Goal: Information Seeking & Learning: Learn about a topic

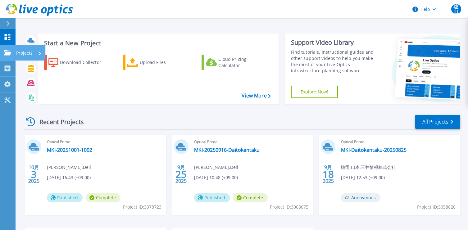
click at [8, 55] on icon at bounding box center [7, 52] width 7 height 5
click at [143, 107] on div "Start a New Project Download Collector Upload Files Cloud Pricing Calculator Vi…" at bounding box center [242, 69] width 436 height 81
click at [79, 151] on link "MKI-20251001-1002" at bounding box center [69, 150] width 45 height 6
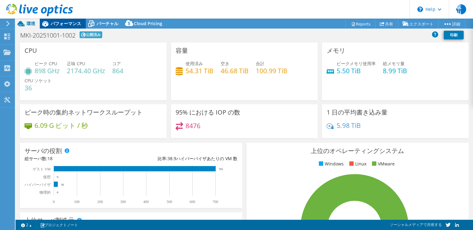
click at [66, 24] on span "パフォーマンス" at bounding box center [66, 23] width 30 height 6
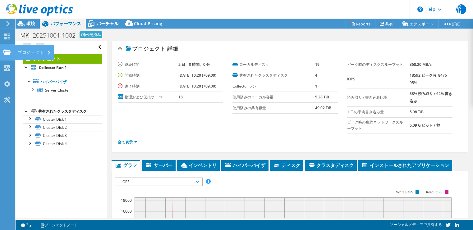
click at [38, 51] on div "プロジェクト" at bounding box center [34, 53] width 39 height 16
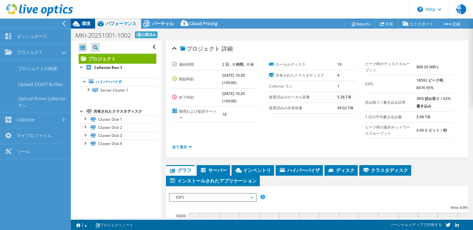
click at [87, 22] on span "環境" at bounding box center [86, 23] width 9 height 6
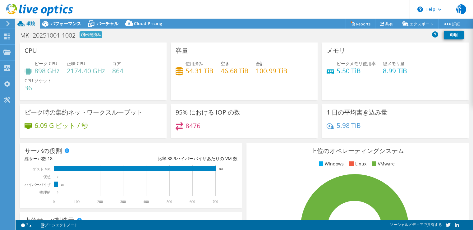
click at [9, 23] on use at bounding box center [7, 24] width 3 height 6
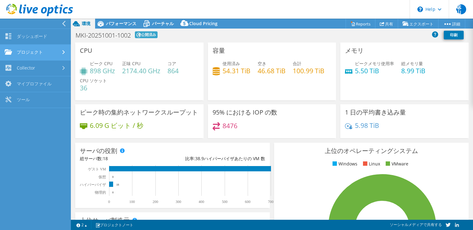
click at [20, 45] on link "プロジェクト" at bounding box center [35, 53] width 71 height 16
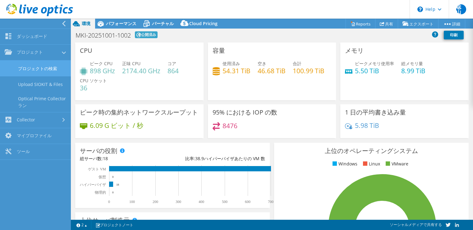
click at [45, 68] on link "プロジェクトの検索" at bounding box center [35, 69] width 71 height 16
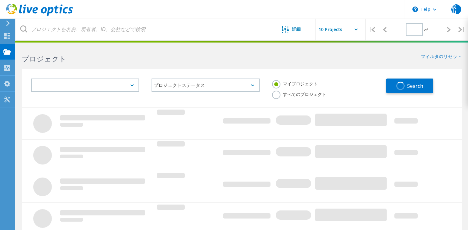
type input "1"
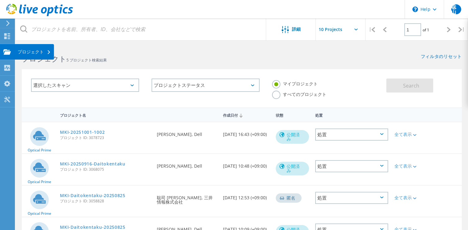
click at [38, 53] on div "プロジェクト" at bounding box center [34, 52] width 33 height 4
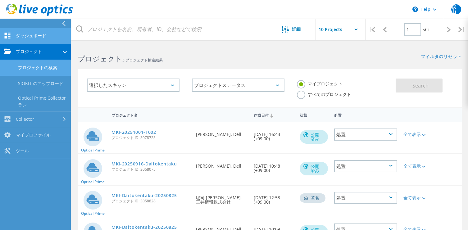
click at [34, 34] on link "ダッシュボード" at bounding box center [35, 36] width 71 height 16
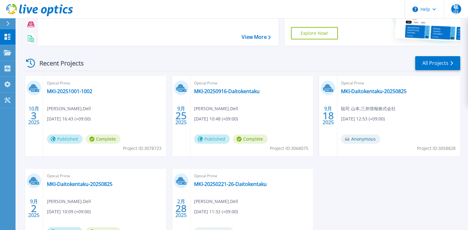
scroll to position [62, 0]
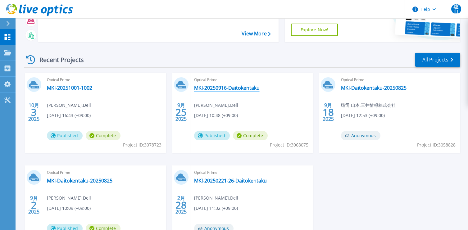
click at [224, 86] on link "MKI-20250916-Daitokentaku" at bounding box center [227, 88] width 66 height 6
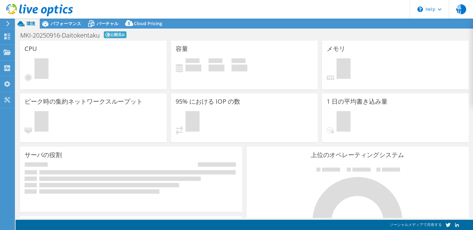
select select "USD"
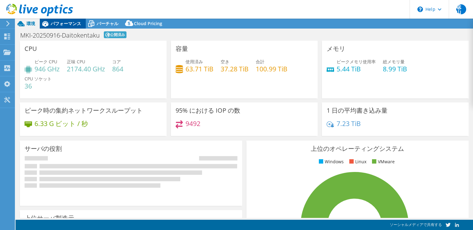
click at [53, 28] on div "パフォーマンス" at bounding box center [63, 24] width 46 height 10
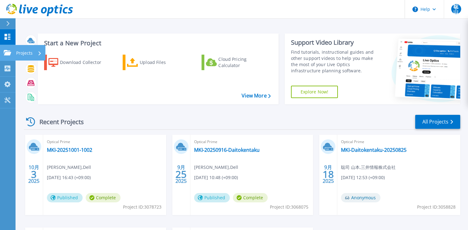
click at [38, 51] on div "Projects" at bounding box center [28, 53] width 25 height 16
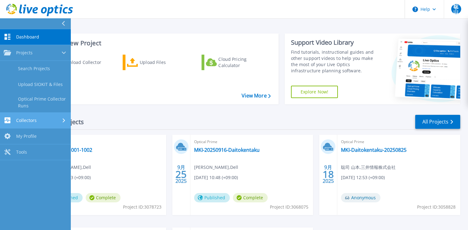
click at [32, 124] on link "Collectors Collectors" at bounding box center [35, 121] width 71 height 16
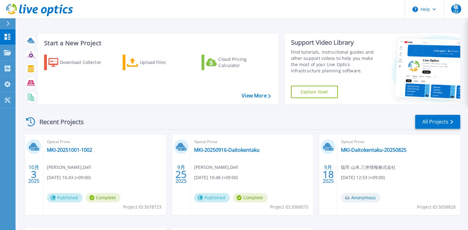
click at [164, 98] on div "Download Collector Upload Files Cloud Pricing Calculator" at bounding box center [157, 76] width 236 height 52
click at [88, 148] on link "MKI-20251001-1002" at bounding box center [69, 150] width 45 height 6
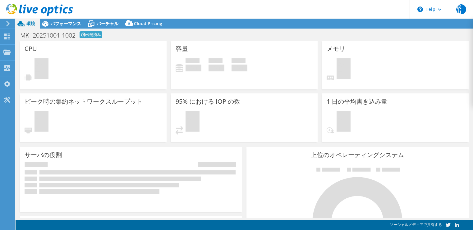
select select "USD"
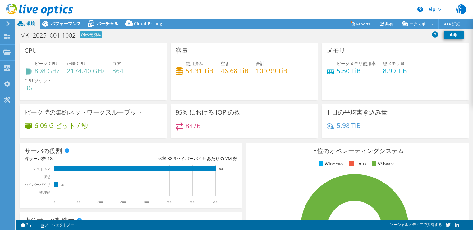
click at [65, 20] on div at bounding box center [36, 10] width 73 height 21
click at [68, 22] on span "パフォーマンス" at bounding box center [66, 23] width 30 height 6
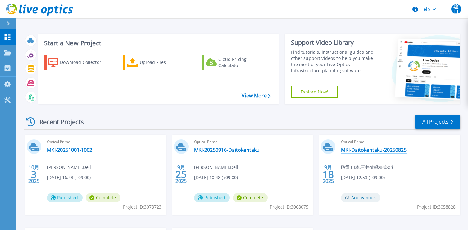
click at [362, 148] on link "MKI-Daitokentaku-20250825" at bounding box center [374, 150] width 66 height 6
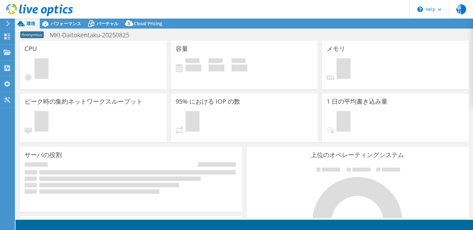
select select "USD"
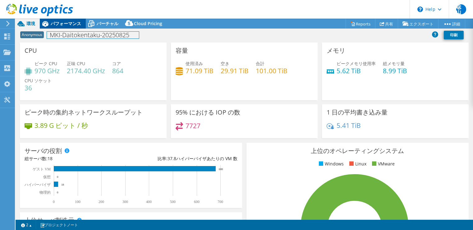
click at [73, 28] on div "プロジェクト処置 プロジェクト処置 Reports 共有 エクスポート vSAN ReadyNode Sizer" at bounding box center [244, 125] width 457 height 212
click at [72, 27] on div "パフォーマンス" at bounding box center [63, 24] width 46 height 10
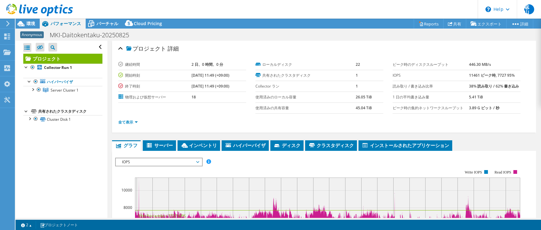
select select "USD"
click at [529, 9] on span "聡山" at bounding box center [530, 9] width 10 height 10
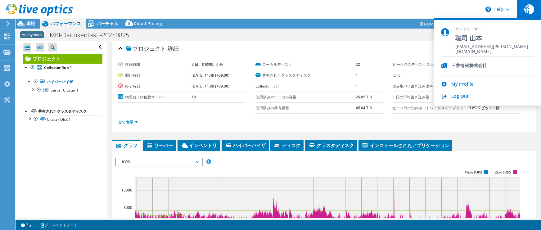
click at [305, 12] on header "聡山 エンドユーザー 聡司 山本 yamamoto-satoshi@mki.co.jp 三井情報株式会社 My Profile Log Out \n Help…" at bounding box center [270, 9] width 541 height 19
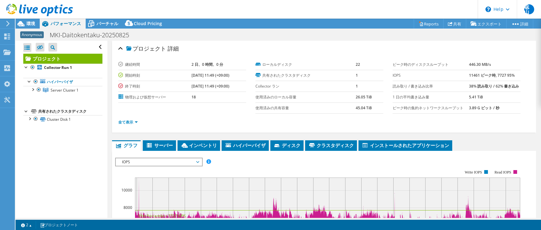
click at [16, 8] on use at bounding box center [39, 10] width 67 height 12
